Goal: Check status: Check status

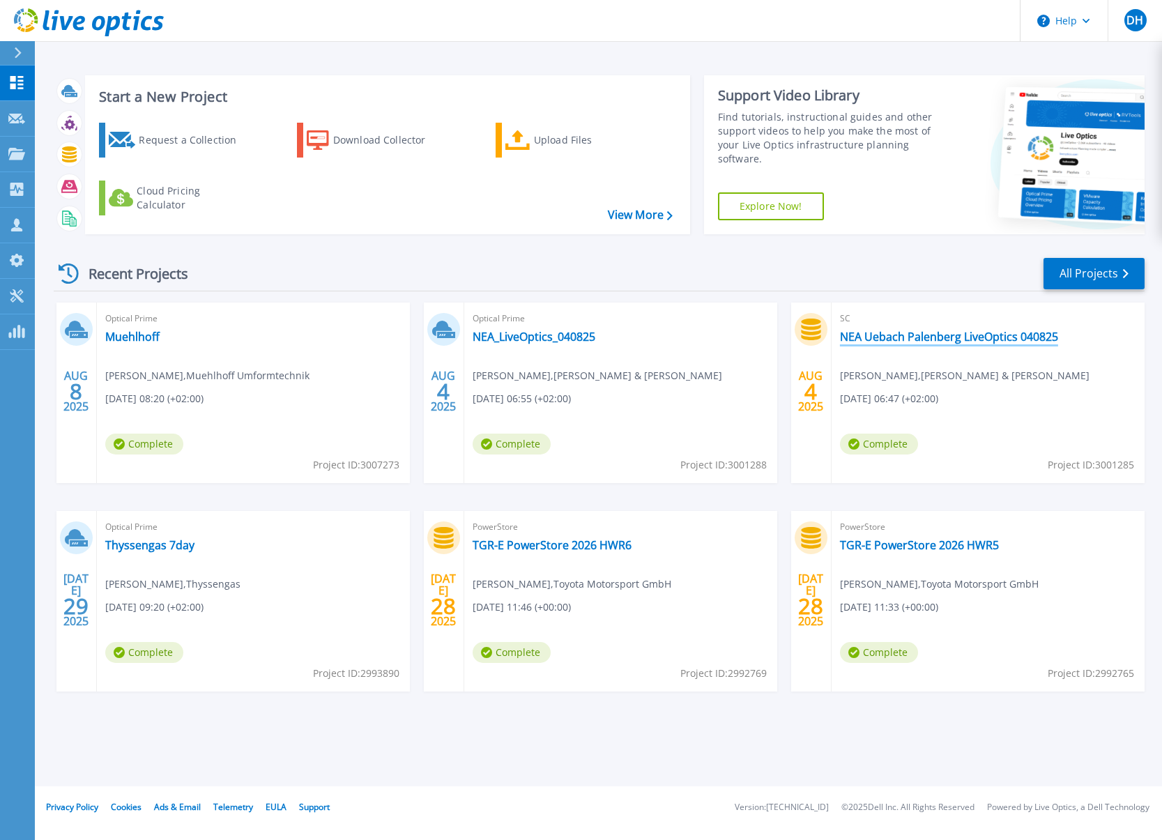
click at [963, 332] on link "NEA Uebach Palenberg LiveOptics 040825" at bounding box center [949, 337] width 218 height 14
